Goal: Information Seeking & Learning: Learn about a topic

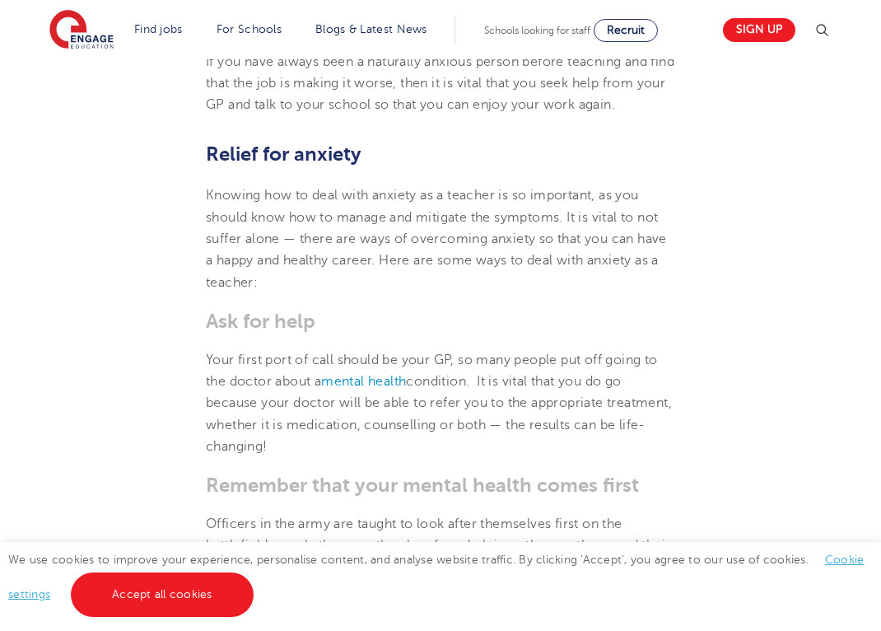
scroll to position [1792, 0]
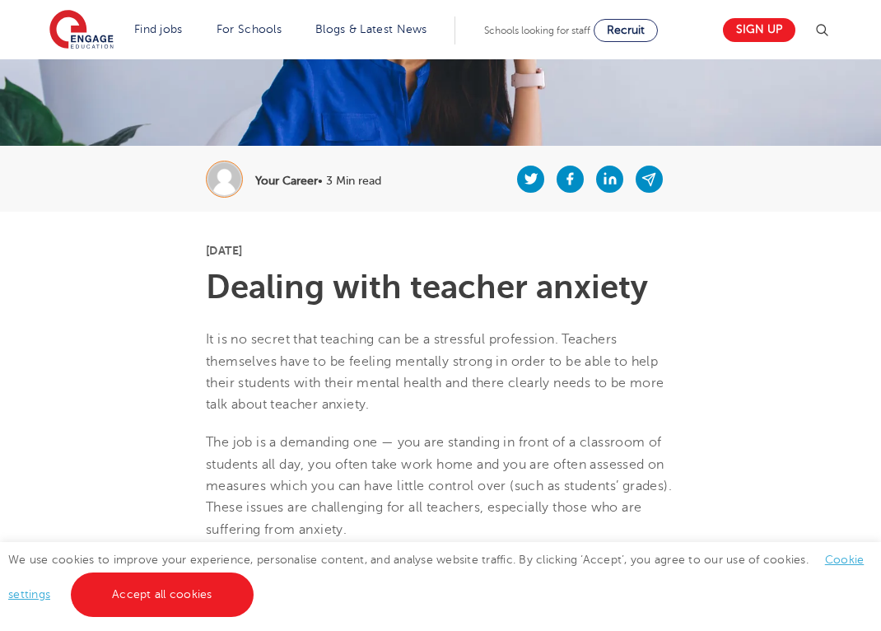
scroll to position [53, 0]
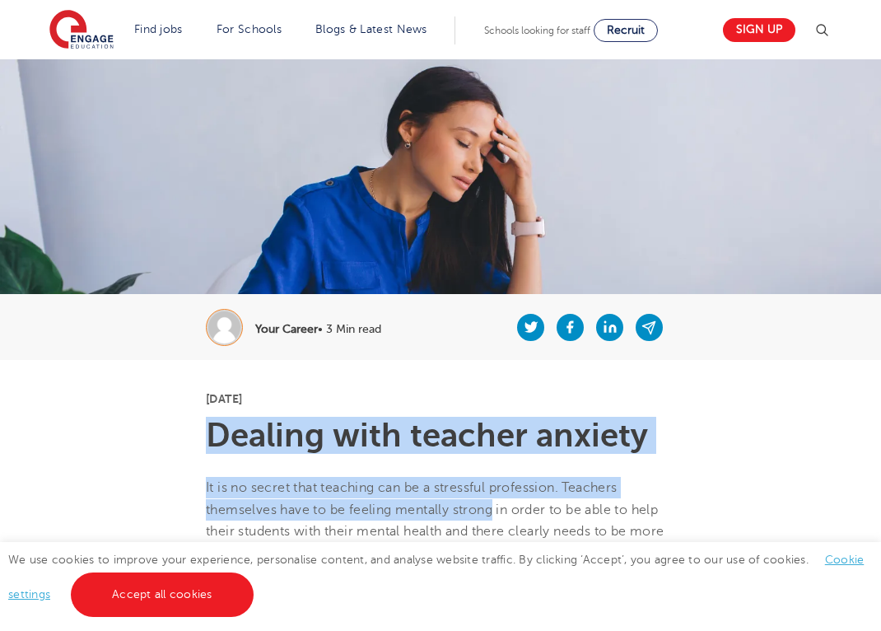
drag, startPoint x: 208, startPoint y: 427, endPoint x: 496, endPoint y: 514, distance: 300.3
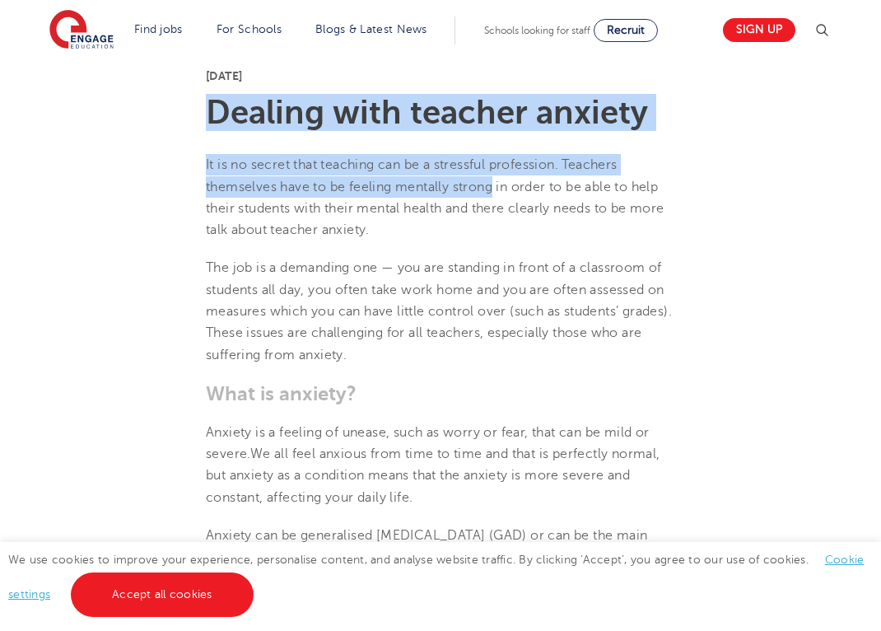
scroll to position [321, 0]
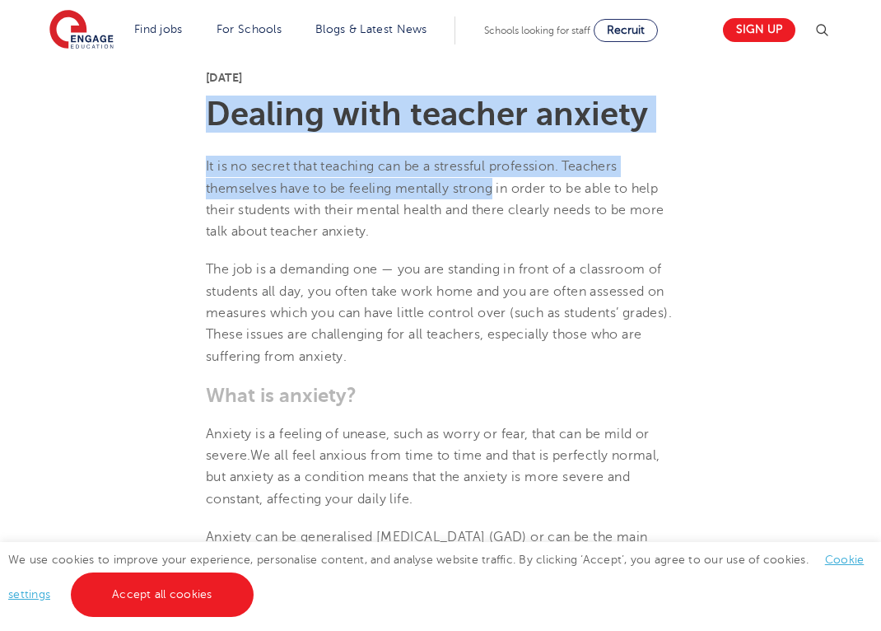
click at [240, 114] on h1 "Dealing with teacher anxiety" at bounding box center [440, 114] width 469 height 33
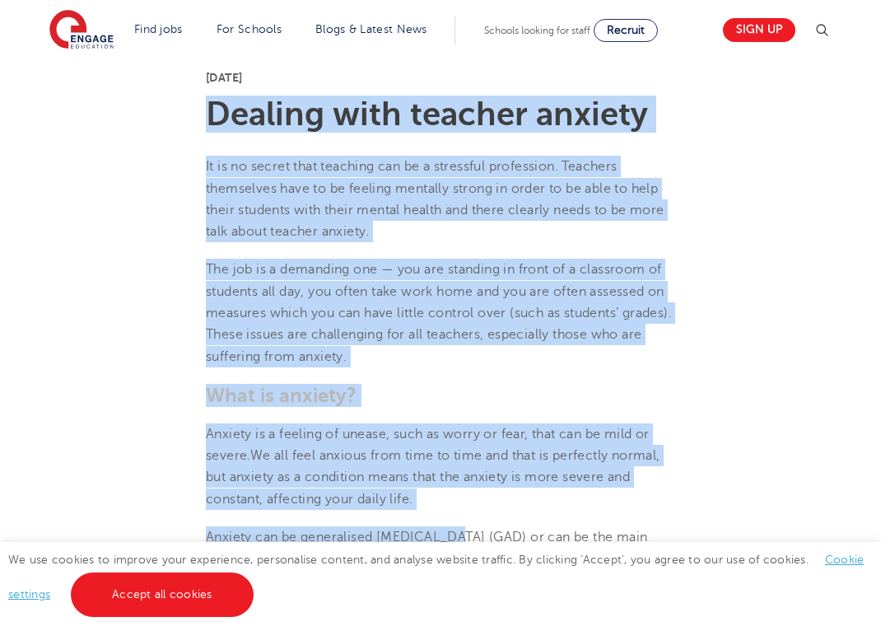
drag, startPoint x: 210, startPoint y: 110, endPoint x: 450, endPoint y: 518, distance: 472.8
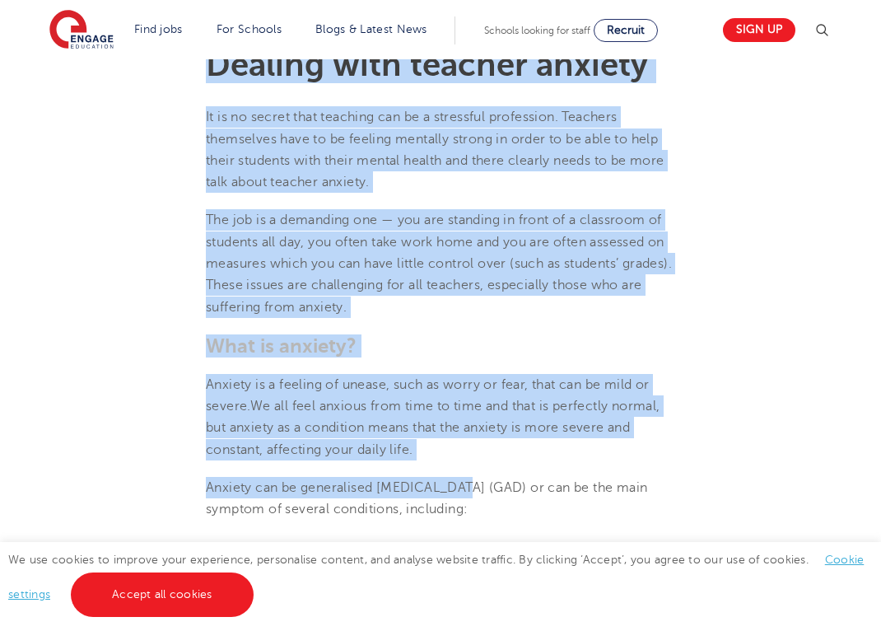
scroll to position [373, 0]
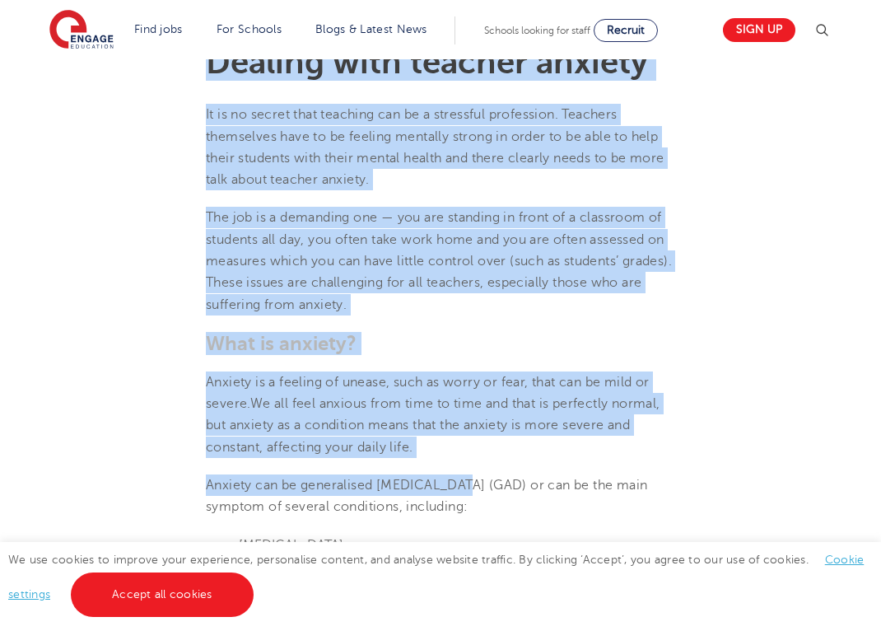
drag, startPoint x: 450, startPoint y: 481, endPoint x: 516, endPoint y: 504, distance: 69.8
click at [516, 504] on p "Anxiety can be generalised [MEDICAL_DATA] (GAD) or can be the main symptom of s…" at bounding box center [440, 496] width 469 height 44
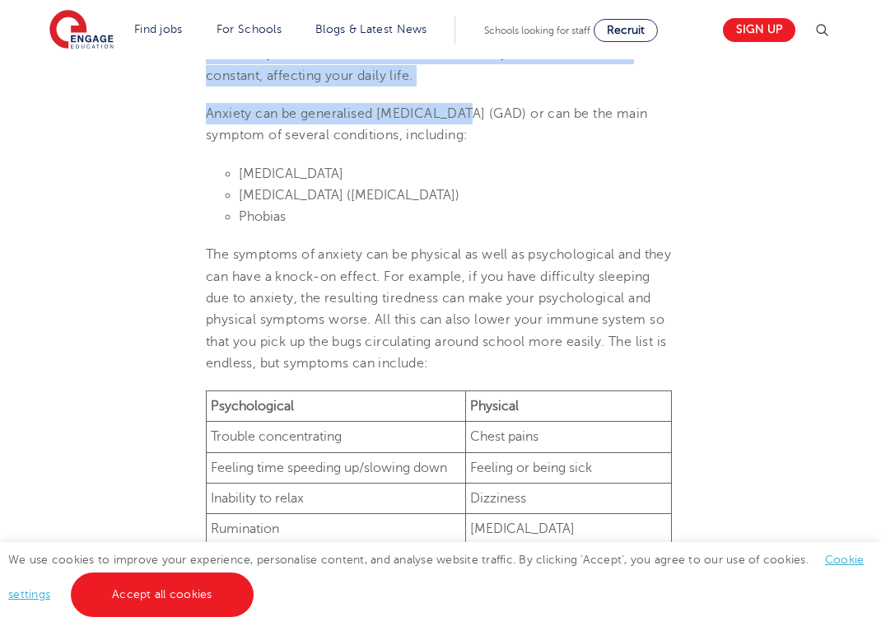
scroll to position [747, 0]
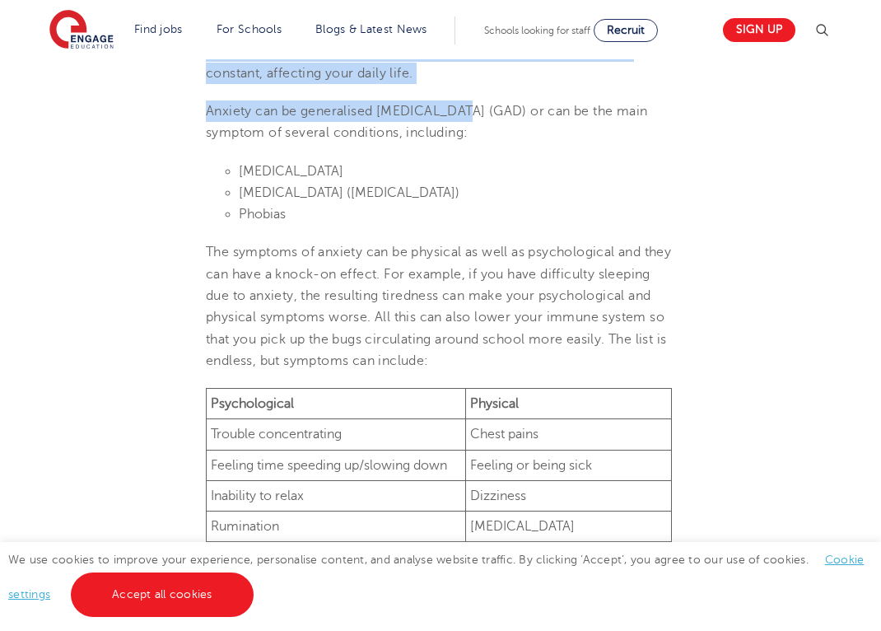
drag, startPoint x: 240, startPoint y: 166, endPoint x: 646, endPoint y: 517, distance: 535.9
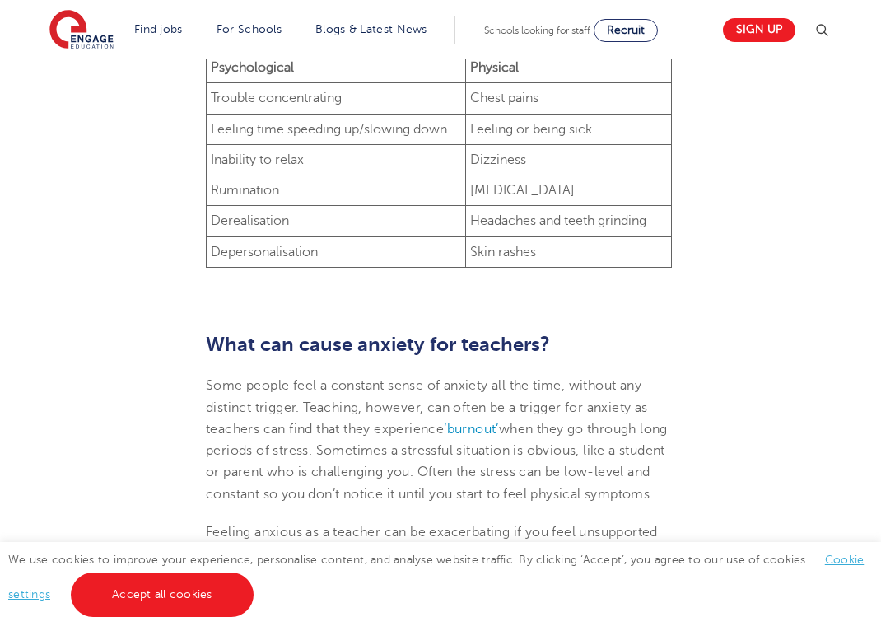
scroll to position [1086, 0]
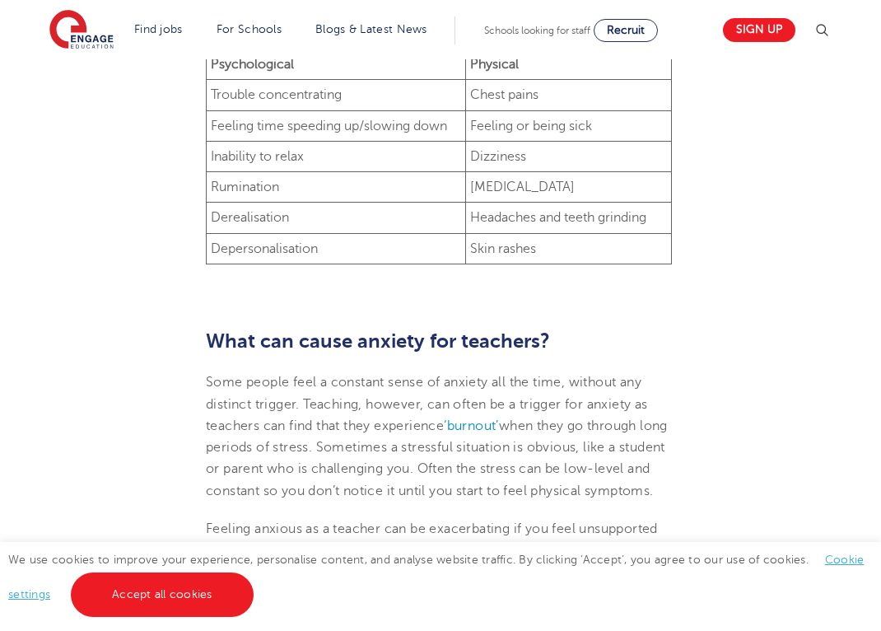
drag, startPoint x: 215, startPoint y: 211, endPoint x: 632, endPoint y: 519, distance: 518.8
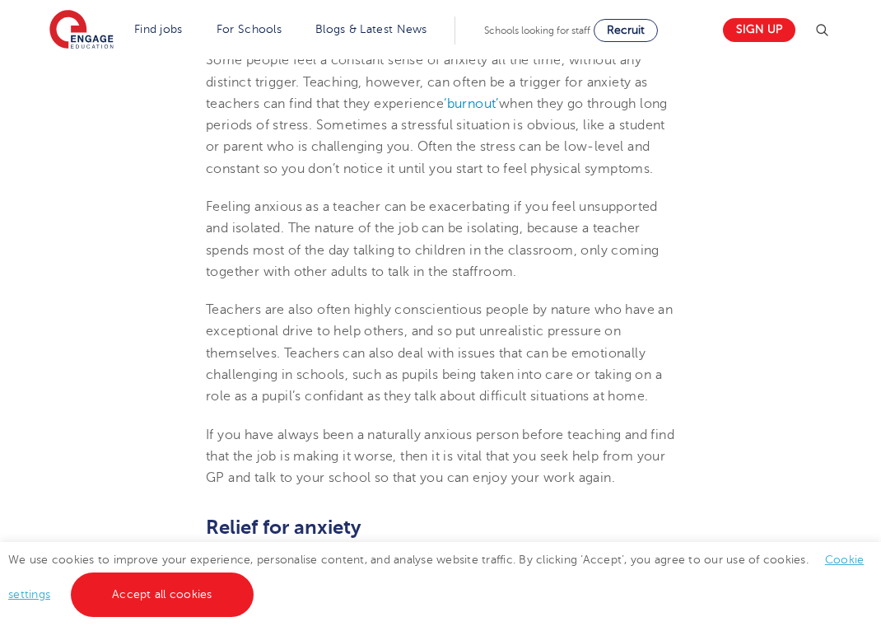
scroll to position [1417, 0]
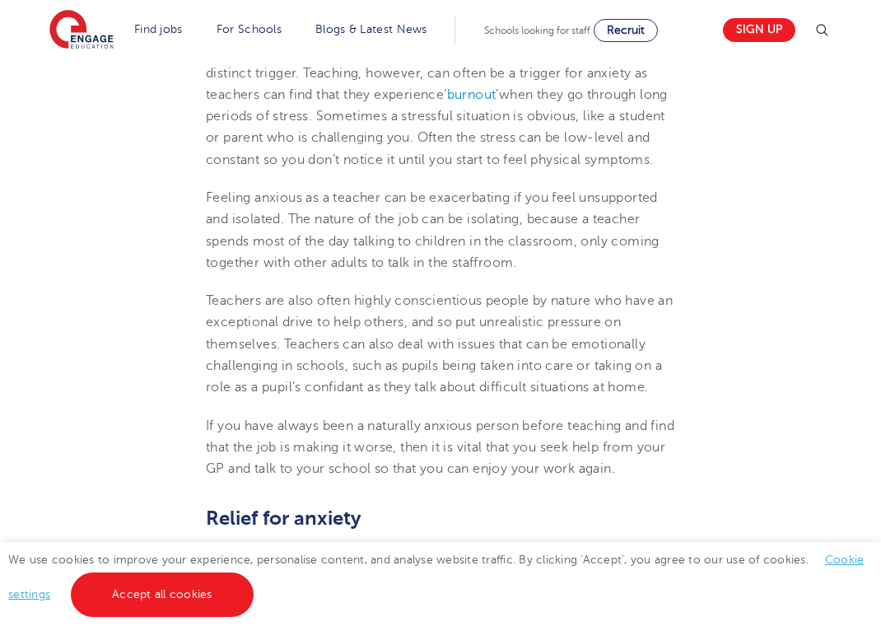
drag, startPoint x: 210, startPoint y: 212, endPoint x: 498, endPoint y: 511, distance: 415.2
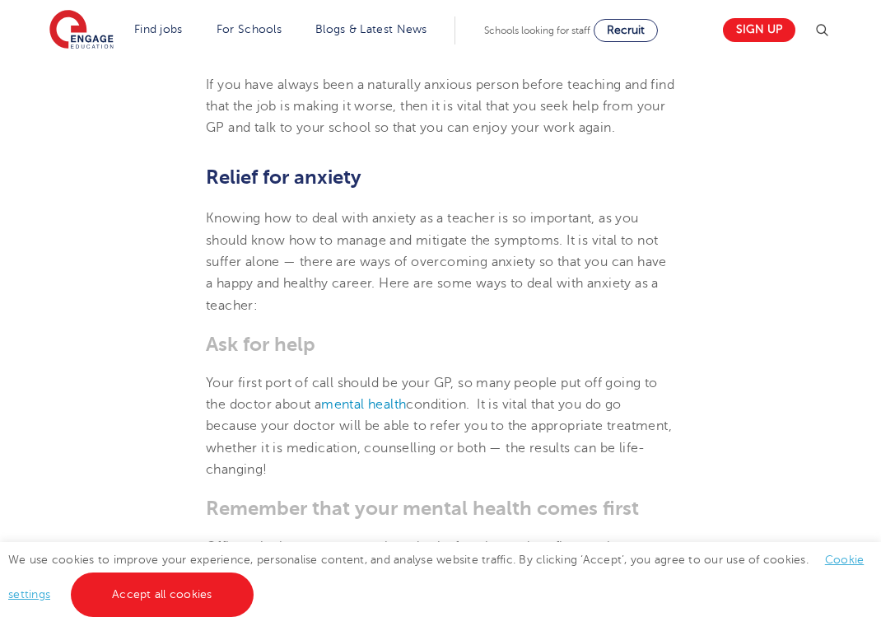
scroll to position [1765, 0]
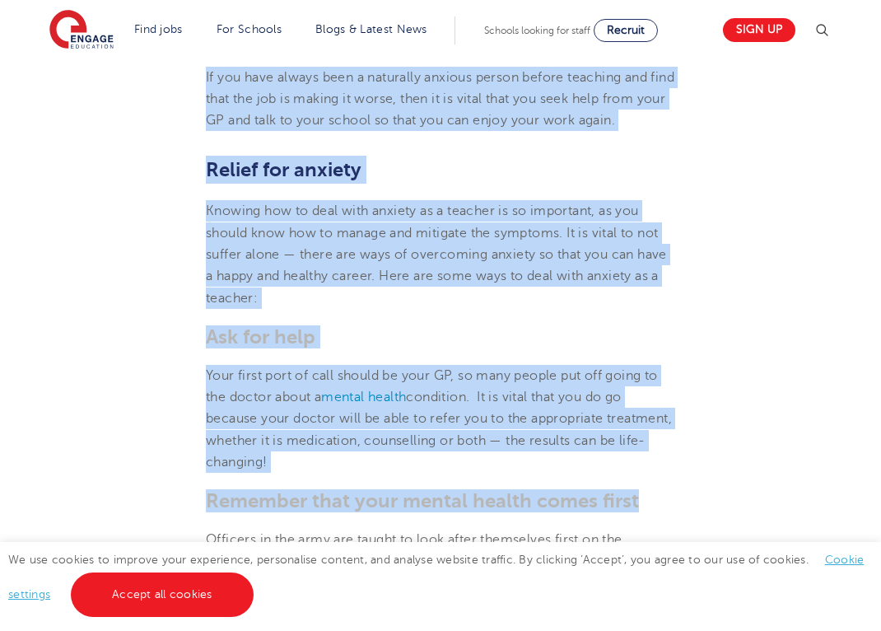
drag, startPoint x: 207, startPoint y: 191, endPoint x: 645, endPoint y: 532, distance: 554.4
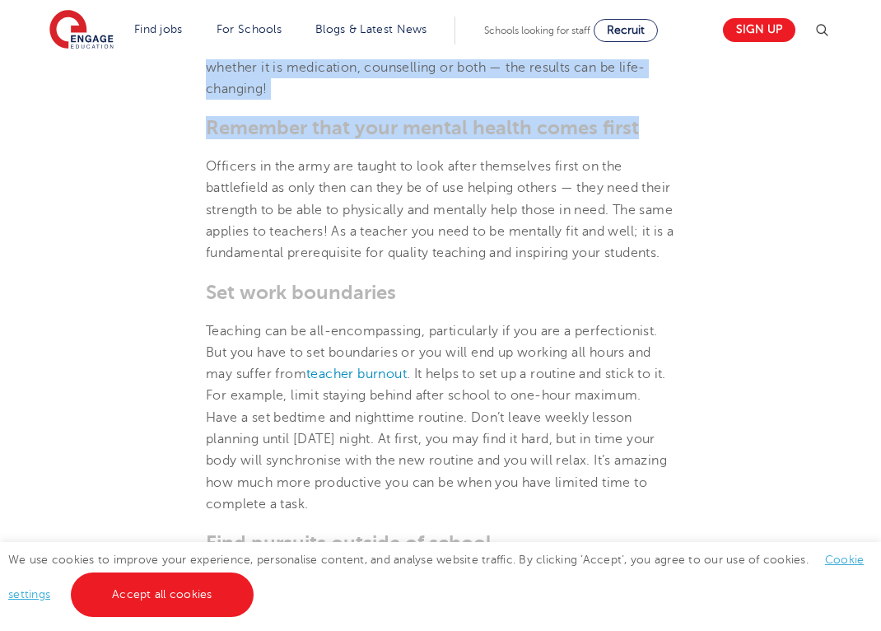
scroll to position [2143, 0]
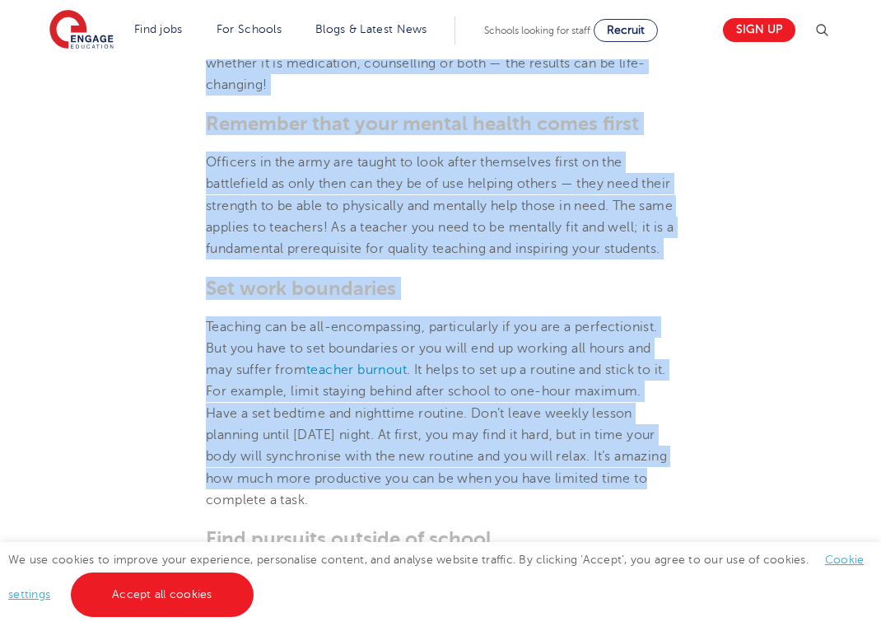
drag, startPoint x: 207, startPoint y: 182, endPoint x: 683, endPoint y: 520, distance: 583.5
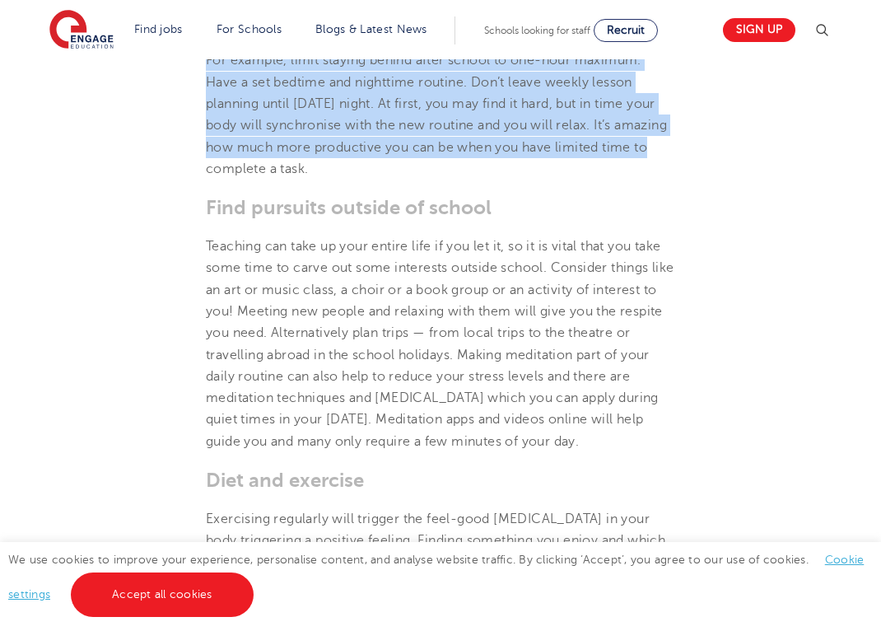
scroll to position [2479, 0]
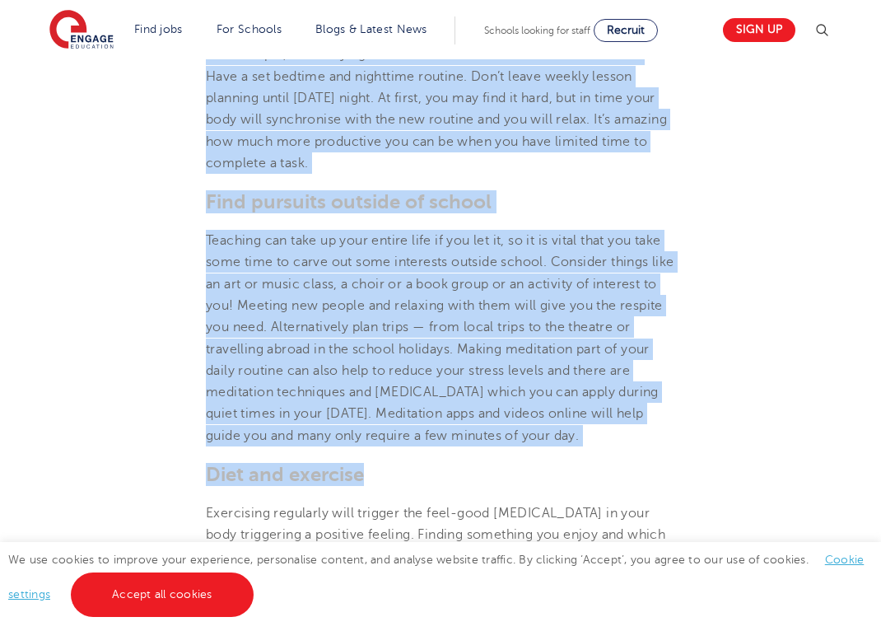
drag, startPoint x: 207, startPoint y: 204, endPoint x: 551, endPoint y: 506, distance: 457.5
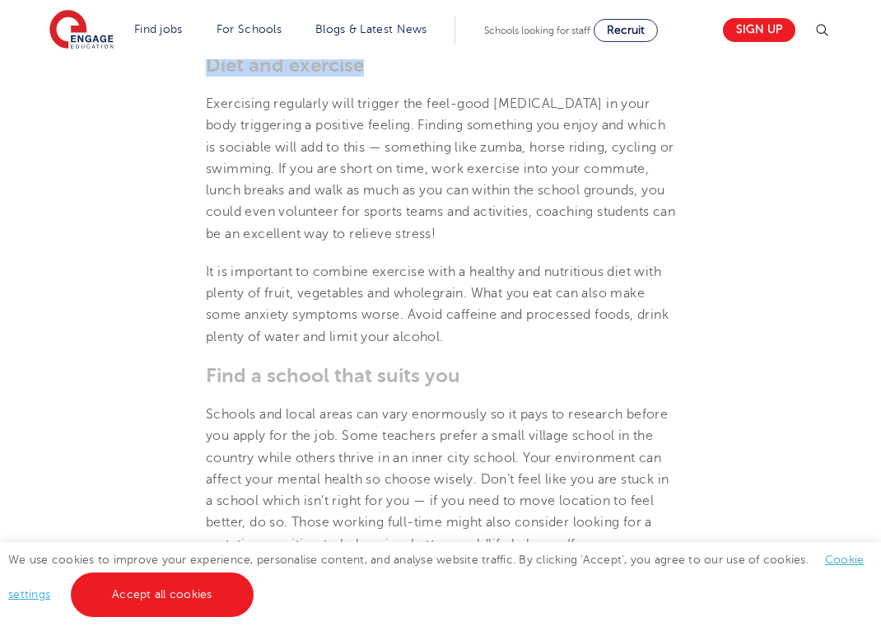
scroll to position [2903, 0]
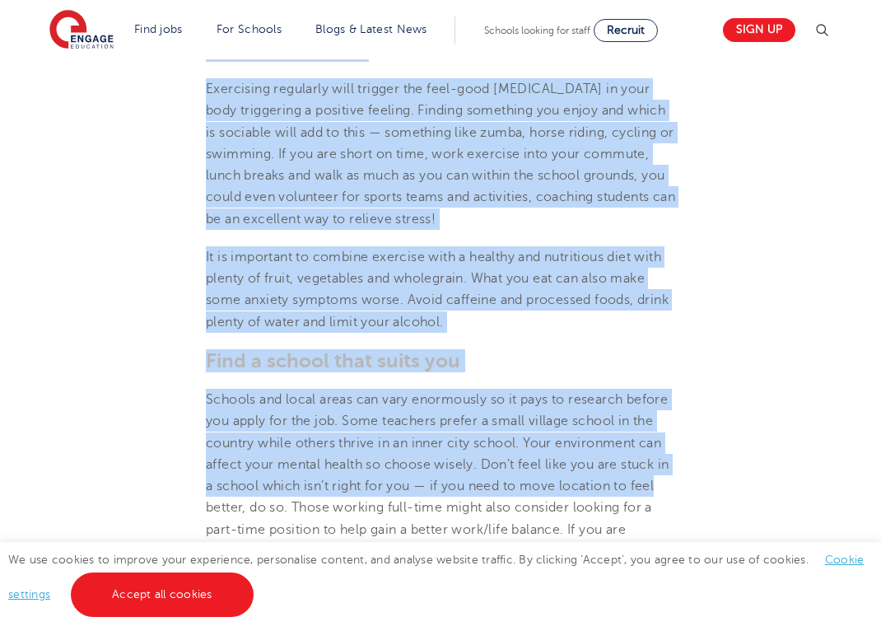
drag, startPoint x: 207, startPoint y: 128, endPoint x: 671, endPoint y: 520, distance: 607.7
click at [671, 520] on section "[DATE] Dealing with teacher anxiety It is no secret that teaching can be a stre…" at bounding box center [440, 515] width 799 height 6117
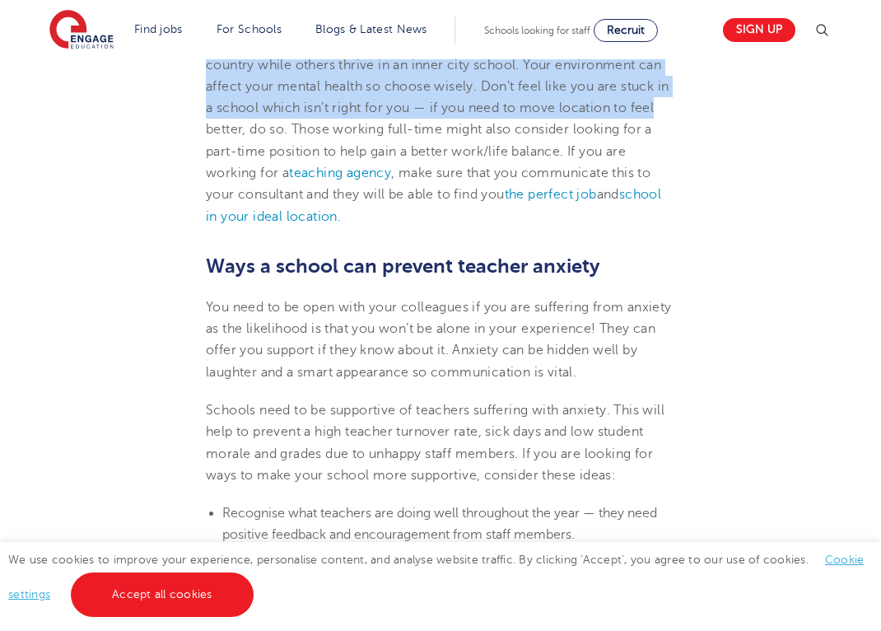
scroll to position [3284, 0]
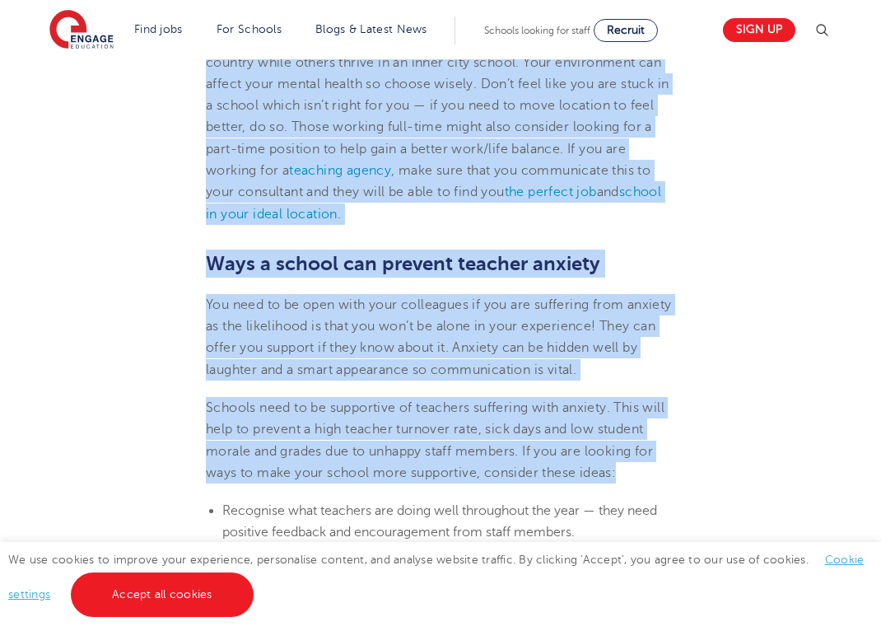
drag, startPoint x: 207, startPoint y: 168, endPoint x: 646, endPoint y: 517, distance: 560.2
click at [646, 517] on section "[DATE] Dealing with teacher anxiety It is no secret that teaching can be a stre…" at bounding box center [440, 134] width 799 height 6117
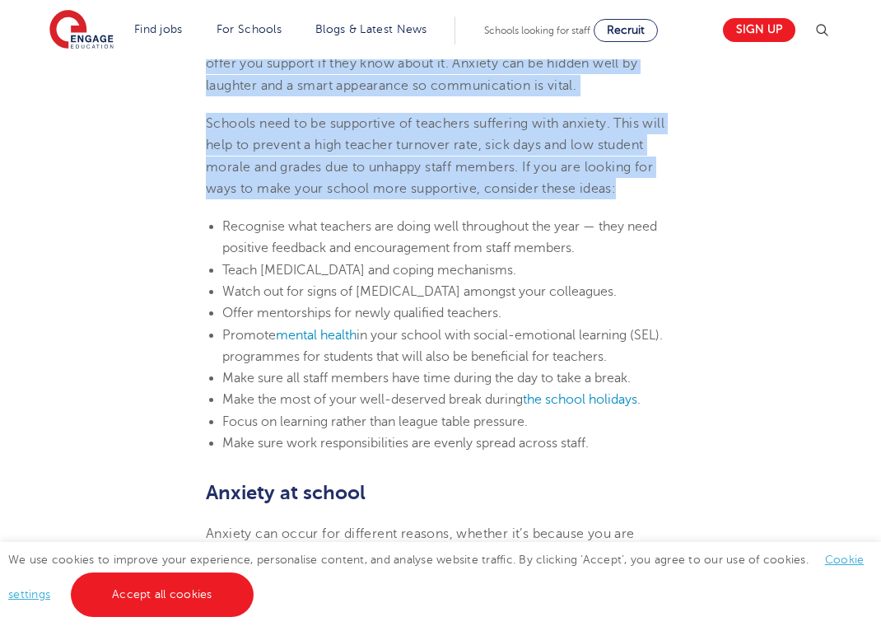
scroll to position [3589, 0]
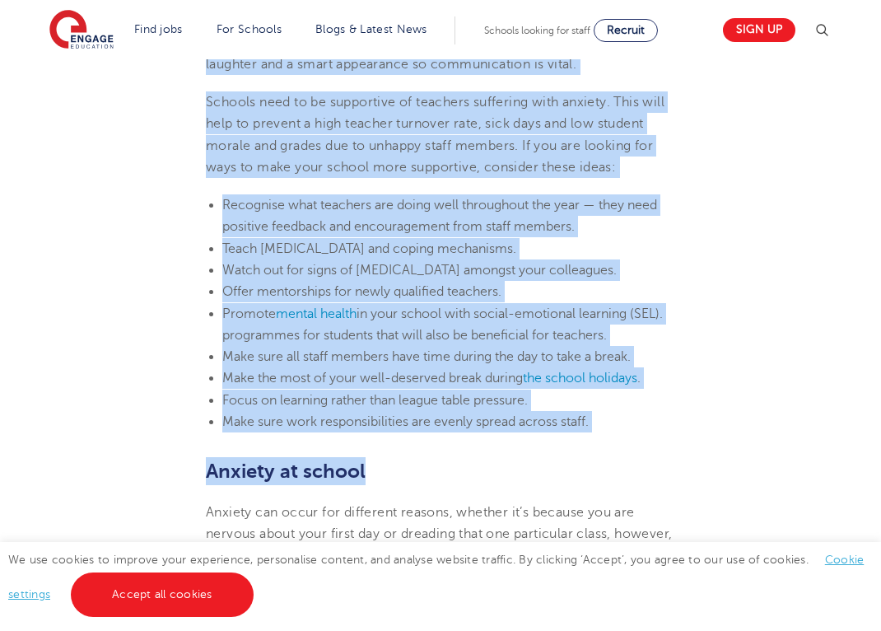
drag, startPoint x: 617, startPoint y: 205, endPoint x: 704, endPoint y: 496, distance: 303.5
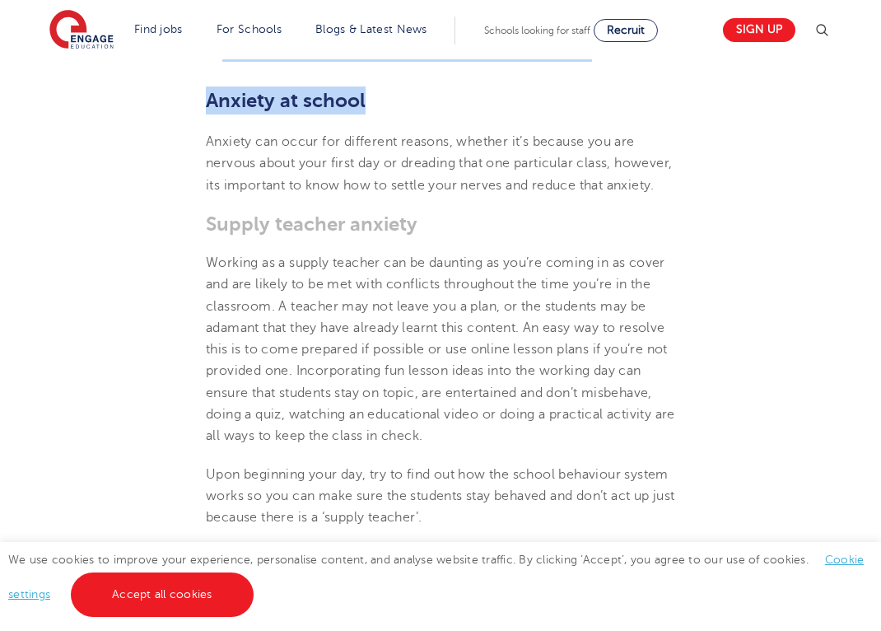
scroll to position [3961, 0]
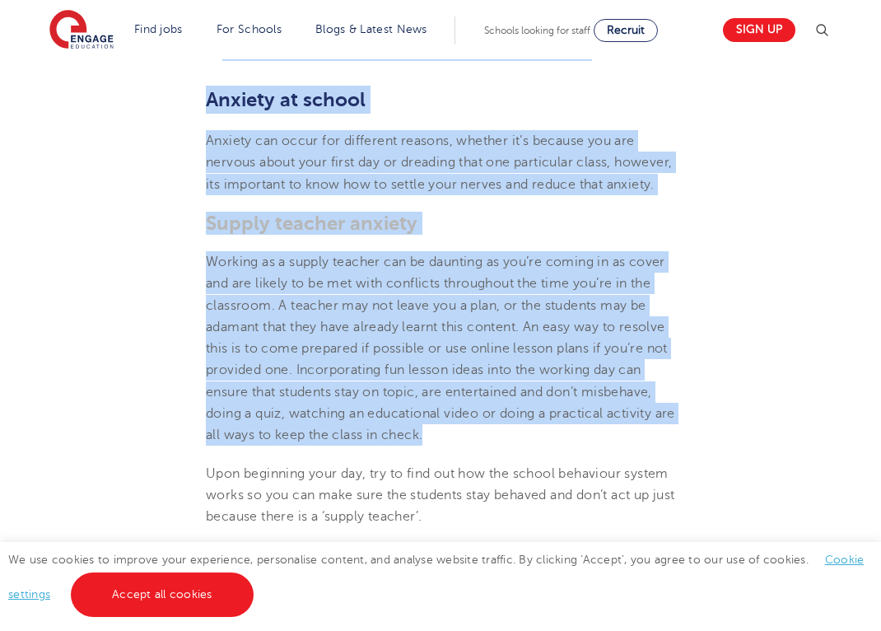
drag, startPoint x: 207, startPoint y: 177, endPoint x: 557, endPoint y: 492, distance: 470.5
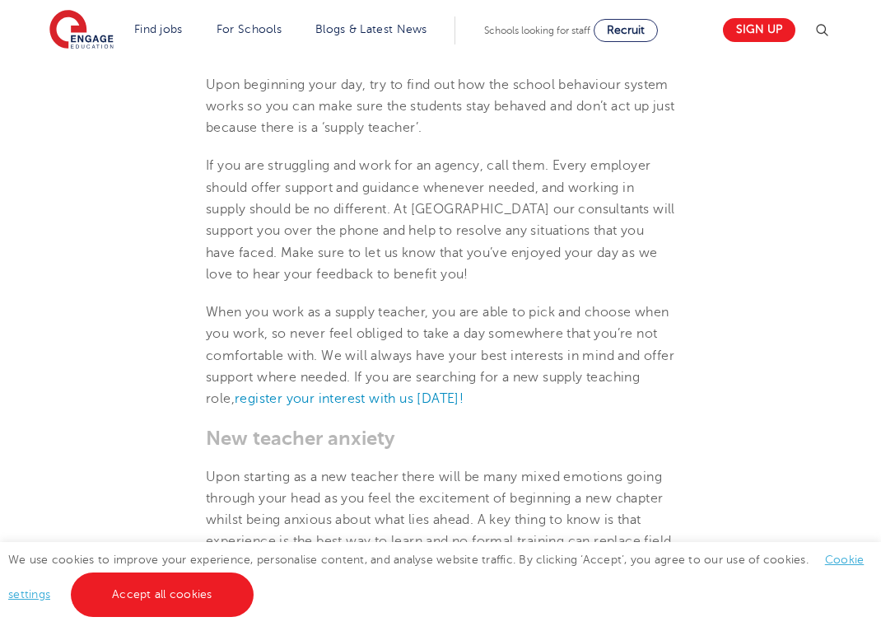
scroll to position [4352, 0]
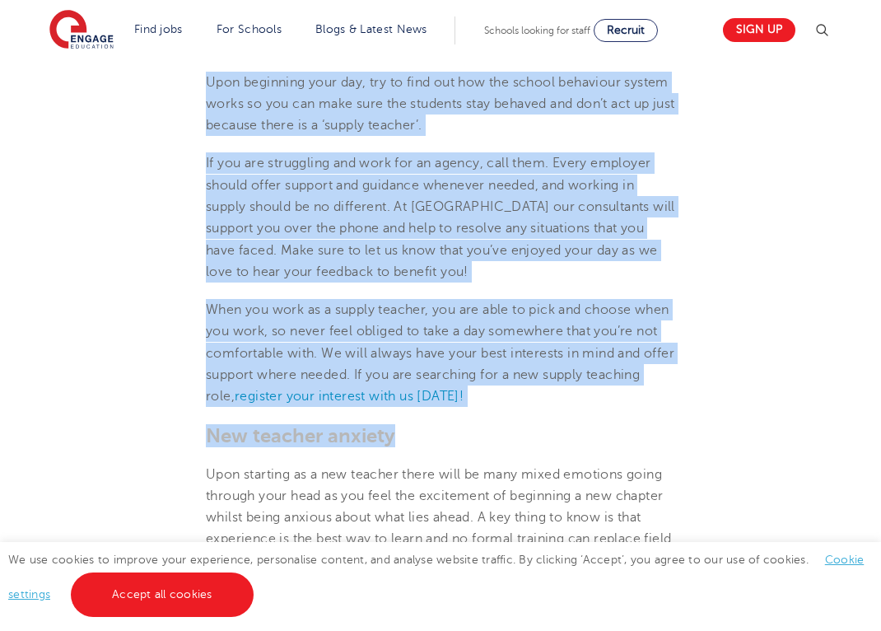
drag, startPoint x: 206, startPoint y: 138, endPoint x: 503, endPoint y: 492, distance: 462.3
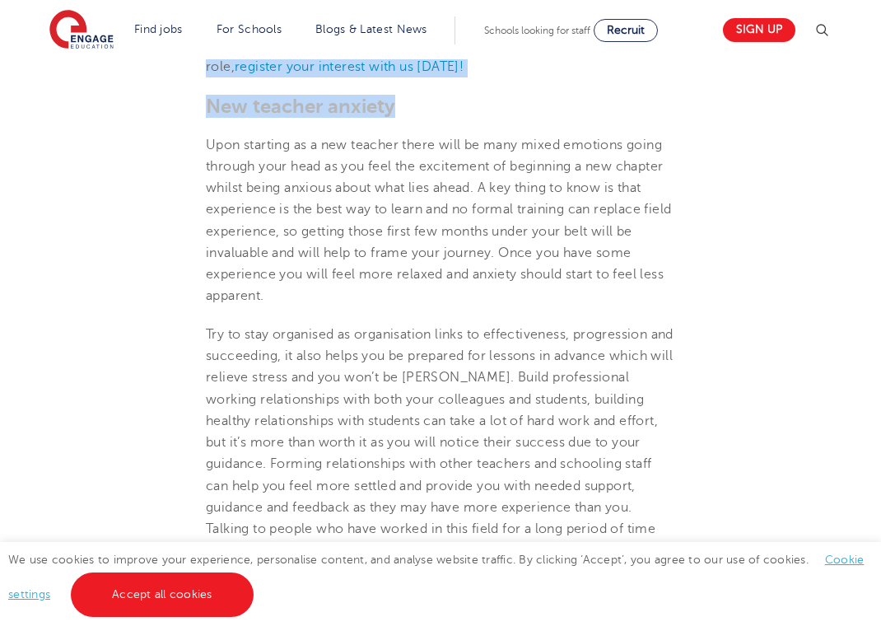
scroll to position [4688, 0]
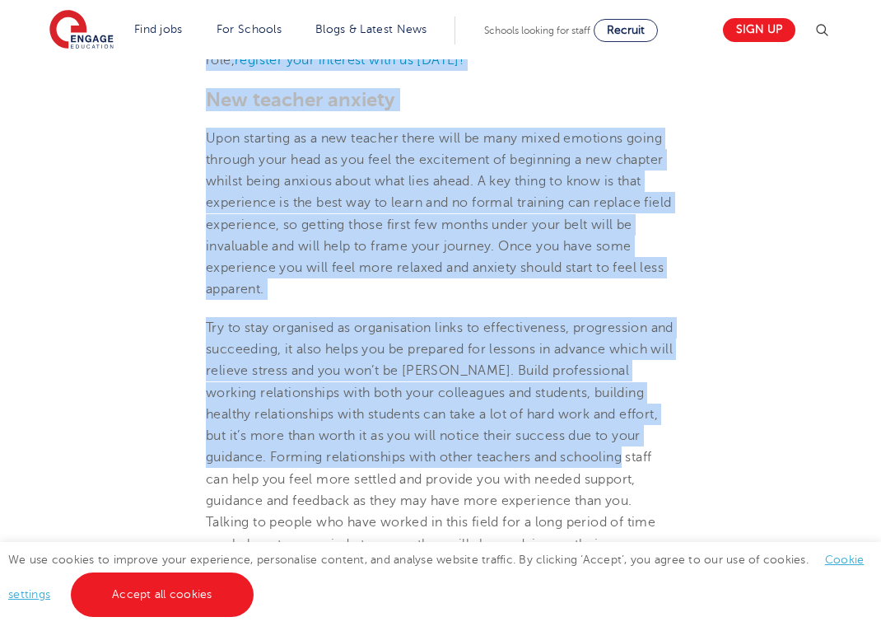
drag, startPoint x: 206, startPoint y: 198, endPoint x: 664, endPoint y: 520, distance: 560.2
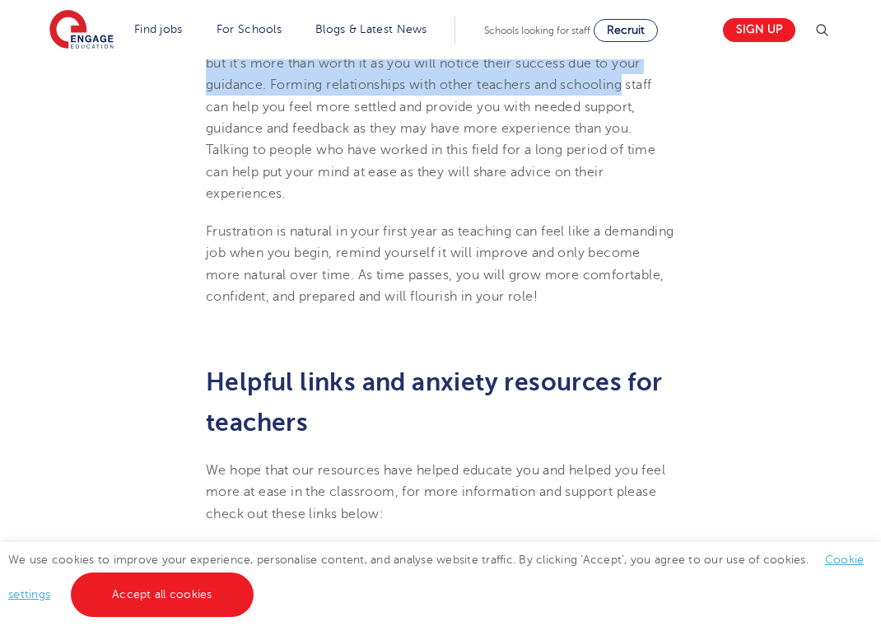
scroll to position [5070, 0]
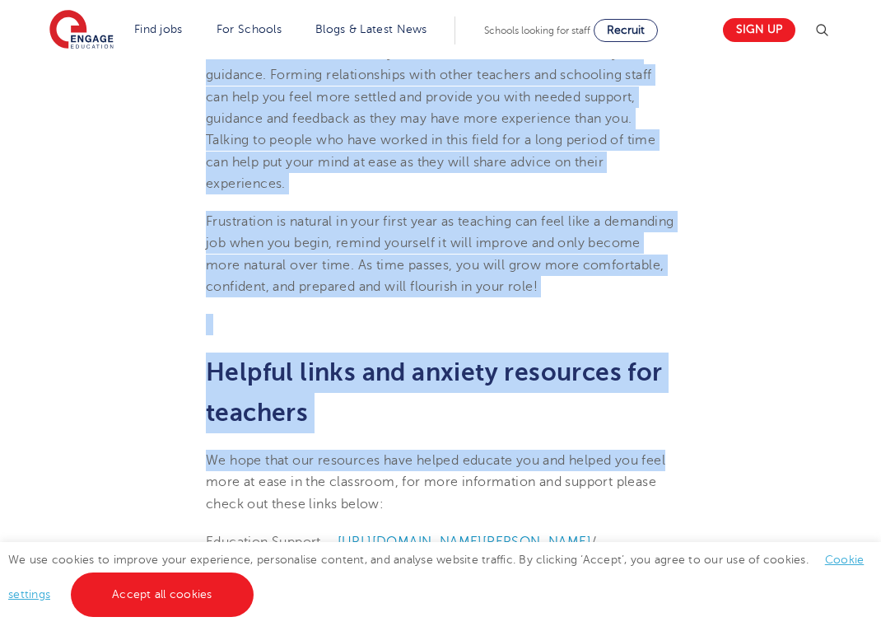
drag, startPoint x: 207, startPoint y: 160, endPoint x: 702, endPoint y: 519, distance: 611.4
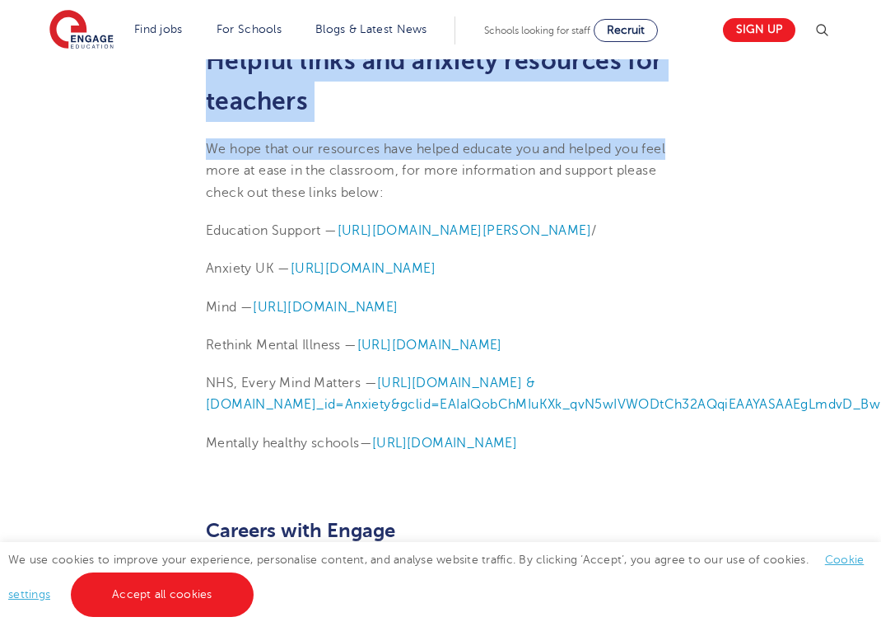
scroll to position [5385, 0]
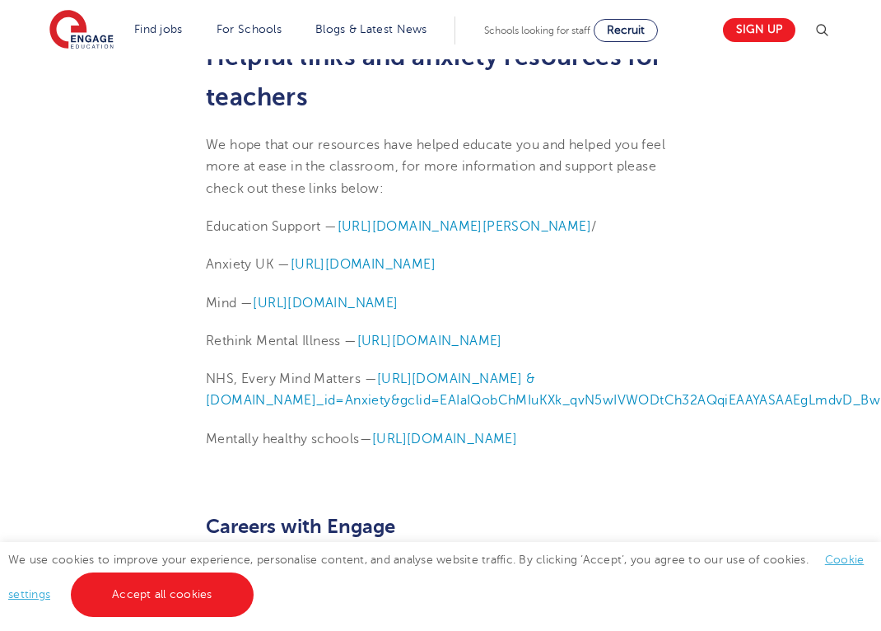
drag, startPoint x: 688, startPoint y: 198, endPoint x: 195, endPoint y: 115, distance: 499.4
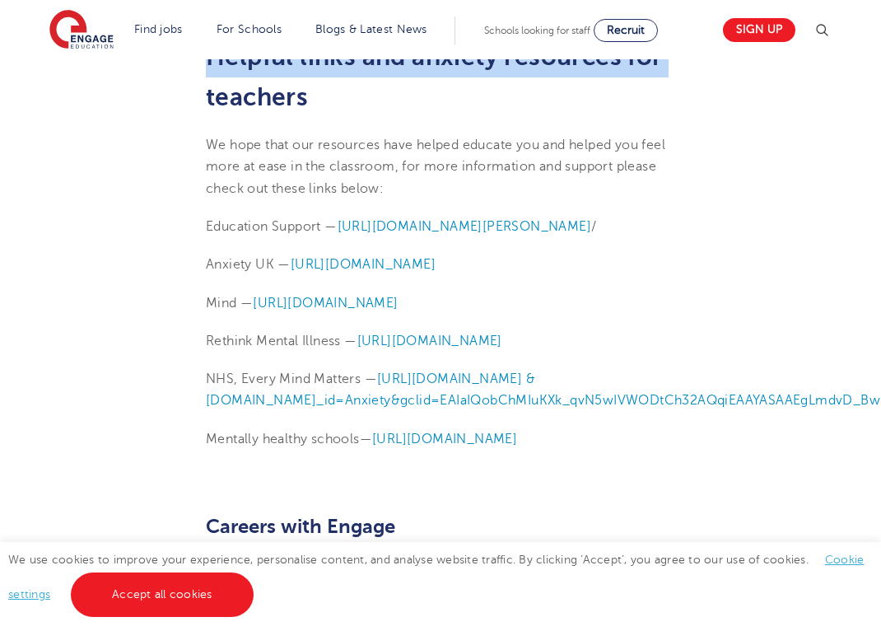
drag, startPoint x: 195, startPoint y: 115, endPoint x: 149, endPoint y: 170, distance: 71.3
click at [668, 119] on p "Helpful links and anxiety resources for teachers" at bounding box center [440, 78] width 469 height 82
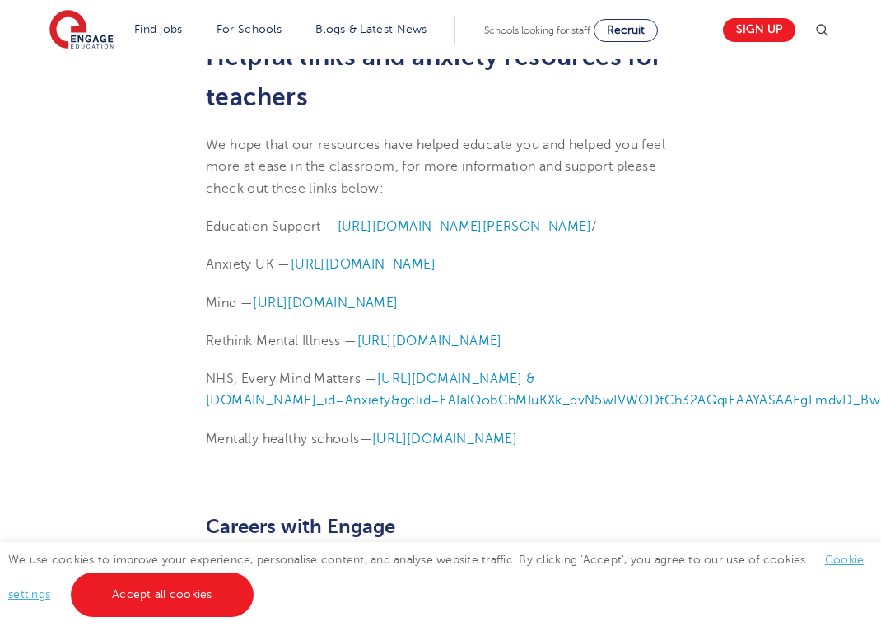
drag, startPoint x: 668, startPoint y: 121, endPoint x: 251, endPoint y: 75, distance: 419.2
copy section "Dealing with teacher anxiety It is no secret that teaching can be a stressful p…"
